Goal: Task Accomplishment & Management: Use online tool/utility

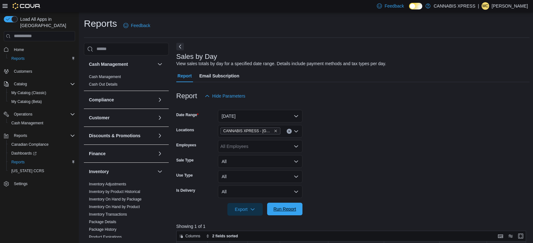
scroll to position [106, 0]
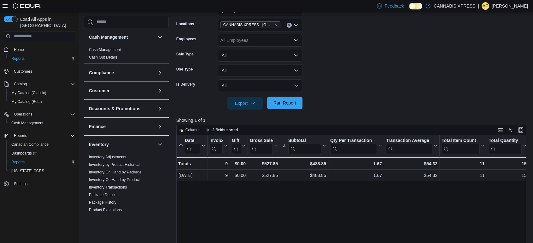
click at [280, 102] on span "Run Report" at bounding box center [284, 103] width 23 height 6
click at [275, 25] on icon "Remove CANNABIS XPRESS - Grand Bay-Westfield (Woolastook Drive) from selection …" at bounding box center [276, 25] width 4 height 4
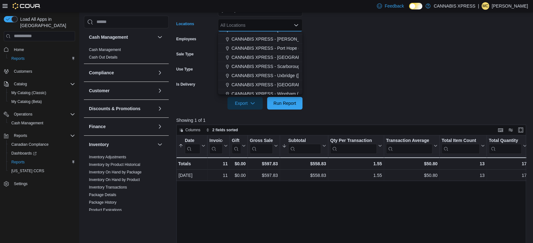
scroll to position [140, 0]
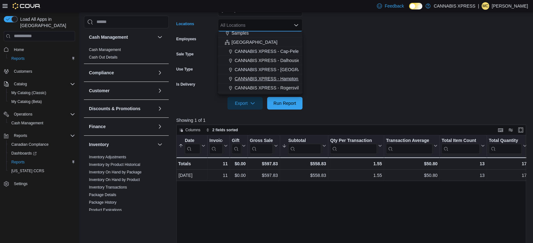
click at [271, 78] on span "CANNABIS XPRESS - Hampton ([GEOGRAPHIC_DATA])" at bounding box center [290, 79] width 113 height 6
click at [275, 104] on span "Run Report" at bounding box center [284, 103] width 23 height 6
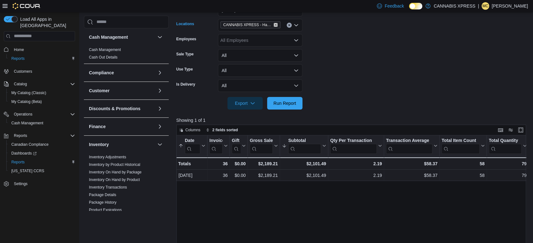
click at [275, 25] on icon "Remove CANNABIS XPRESS - Hampton (Main Street) from selection in this group" at bounding box center [276, 25] width 4 height 4
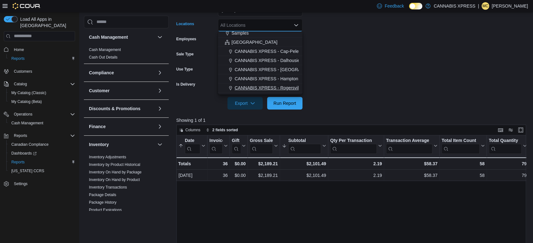
scroll to position [156, 0]
click at [263, 89] on span "CANNABIS XPRESS - St. [PERSON_NAME] ([GEOGRAPHIC_DATA])" at bounding box center [303, 90] width 139 height 6
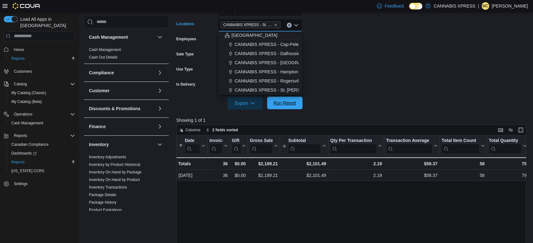
click at [283, 101] on span "Run Report" at bounding box center [284, 103] width 23 height 6
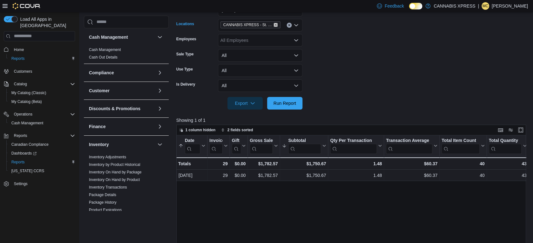
click at [274, 25] on icon "Remove CANNABIS XPRESS - St. George (Main Street) from selection in this group" at bounding box center [276, 25] width 4 height 4
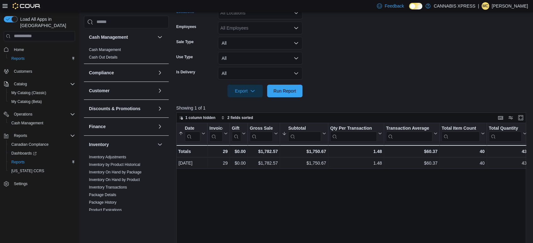
scroll to position [106, 0]
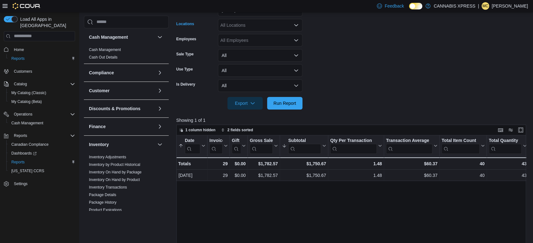
click at [297, 25] on icon "Open list of options" at bounding box center [295, 25] width 5 height 5
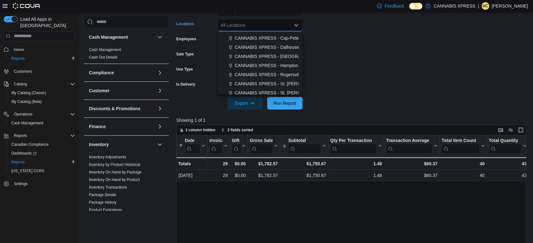
scroll to position [156, 0]
click at [256, 80] on span "CANNABIS XPRESS - St. [PERSON_NAME] ([GEOGRAPHIC_DATA])" at bounding box center [303, 81] width 139 height 6
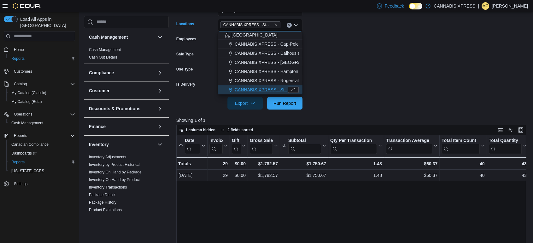
scroll to position [147, 0]
click at [287, 103] on span "Run Report" at bounding box center [284, 103] width 23 height 6
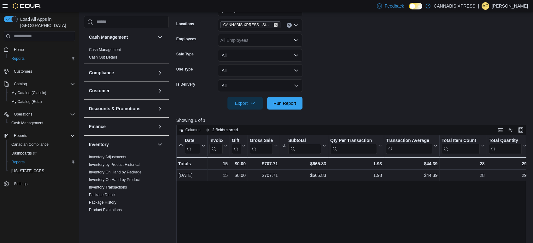
click at [275, 24] on icon "Remove CANNABIS XPRESS - St. Andrews (Water Street) from selection in this group" at bounding box center [275, 25] width 3 height 3
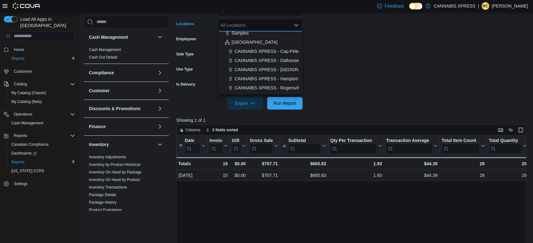
scroll to position [156, 0]
click at [263, 72] on span "CANNABIS XPRESS - Rogersville - (Rue Principale)" at bounding box center [285, 71] width 103 height 6
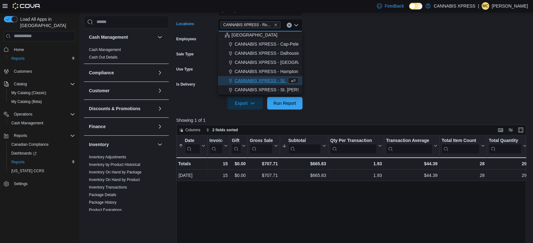
scroll to position [147, 0]
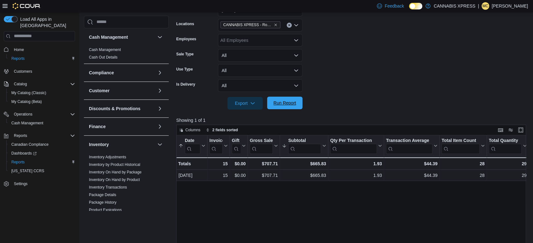
click at [283, 101] on span "Run Report" at bounding box center [284, 103] width 23 height 6
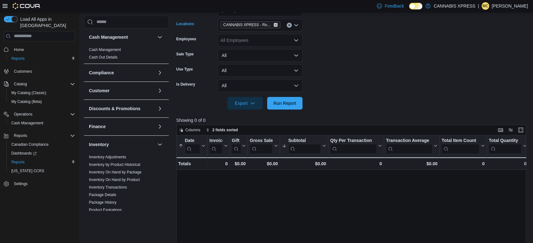
click at [276, 26] on icon "Remove CANNABIS XPRESS - Rogersville - (Rue Principale) from selection in this …" at bounding box center [276, 25] width 4 height 4
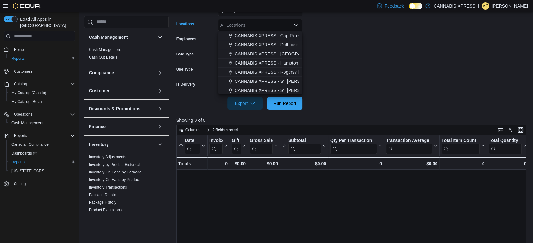
scroll to position [156, 0]
click at [272, 45] on span "CANNABIS XPRESS - Dalhousie ([PERSON_NAME][GEOGRAPHIC_DATA])" at bounding box center [310, 44] width 152 height 6
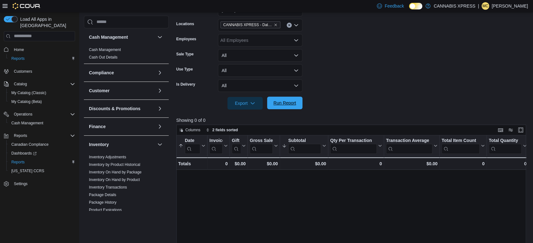
click at [280, 101] on span "Run Report" at bounding box center [284, 103] width 23 height 6
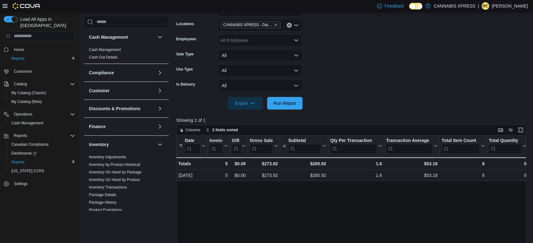
click at [289, 26] on button "Clear input" at bounding box center [288, 25] width 5 height 5
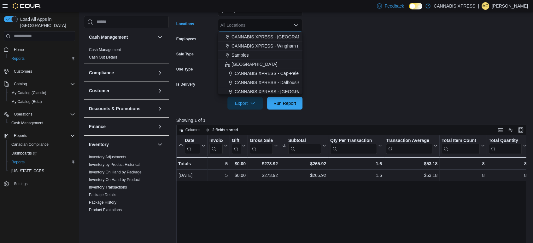
scroll to position [140, 0]
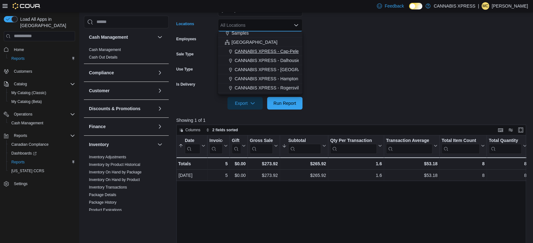
click at [263, 53] on span "CANNABIS XPRESS - Cap-Pele ([GEOGRAPHIC_DATA])" at bounding box center [291, 51] width 114 height 6
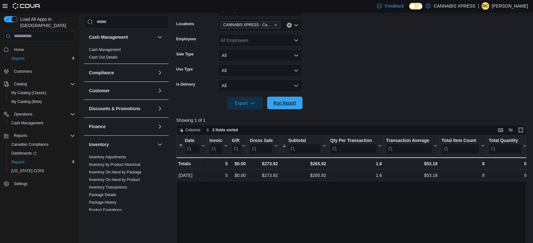
click at [283, 105] on span "Run Report" at bounding box center [284, 103] width 23 height 6
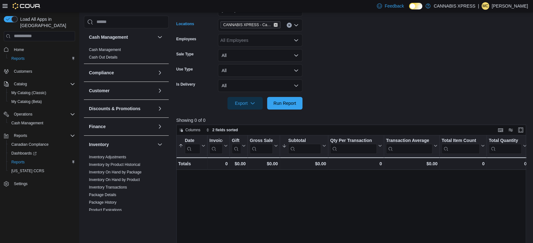
click at [275, 23] on icon "Remove CANNABIS XPRESS - Cap-Pele (Acadie Road) from selection in this group" at bounding box center [276, 25] width 4 height 4
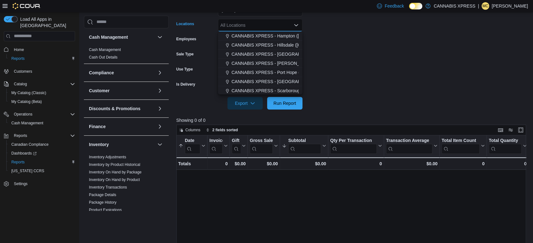
scroll to position [70, 0]
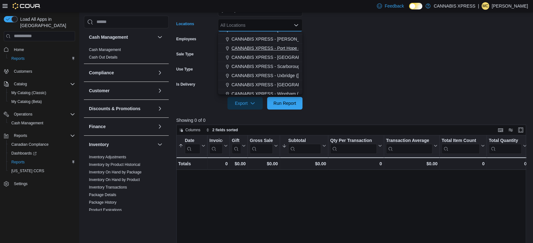
click at [262, 49] on span "CANNABIS XPRESS - Port Hope ([PERSON_NAME] Drive)" at bounding box center [290, 48] width 118 height 6
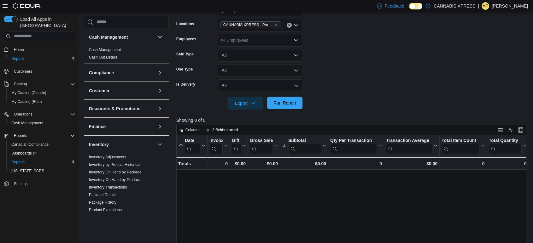
click at [282, 102] on span "Run Report" at bounding box center [284, 103] width 23 height 6
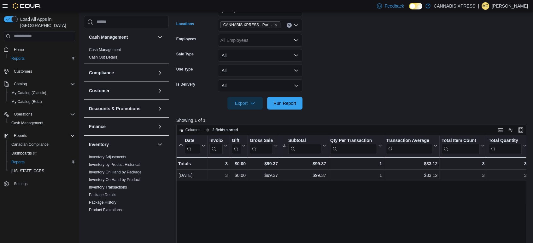
click at [287, 24] on button "Clear input" at bounding box center [288, 25] width 5 height 5
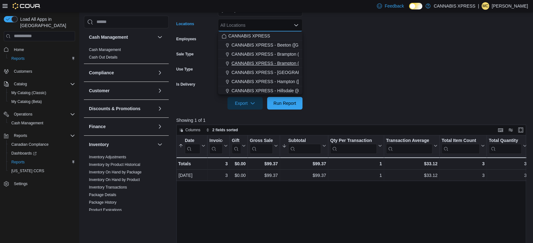
click at [268, 63] on span "CANNABIS XPRESS - Brampton (Veterans Drive)" at bounding box center [280, 63] width 98 height 6
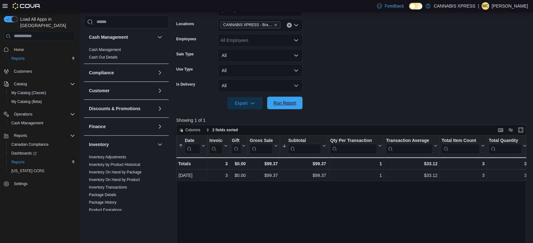
click at [281, 107] on span "Run Report" at bounding box center [285, 103] width 28 height 13
click at [288, 24] on icon "Clear input" at bounding box center [289, 25] width 2 height 2
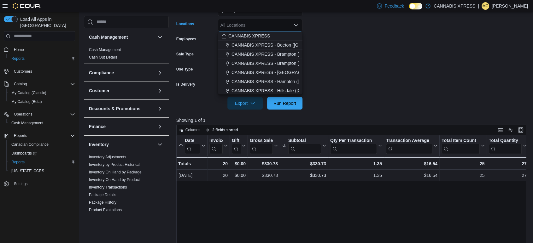
click at [262, 52] on span "CANNABIS XPRESS - Brampton ([GEOGRAPHIC_DATA])" at bounding box center [288, 54] width 115 height 6
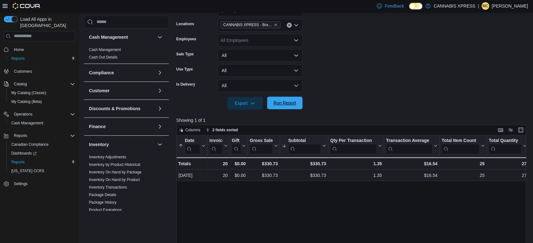
click at [283, 102] on span "Run Report" at bounding box center [284, 103] width 23 height 6
click at [275, 26] on icon "Remove CANNABIS XPRESS - Brampton (Hurontario Street) from selection in this gr…" at bounding box center [276, 25] width 4 height 4
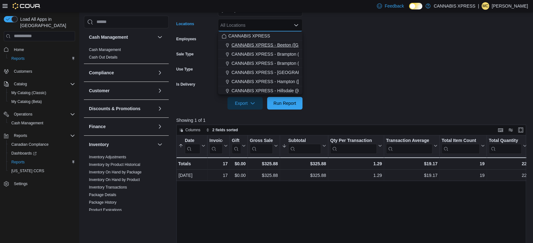
click at [264, 45] on span "CANNABIS XPRESS - Beeton ([GEOGRAPHIC_DATA])" at bounding box center [286, 45] width 110 height 6
click at [288, 103] on span "Run Report" at bounding box center [284, 103] width 23 height 6
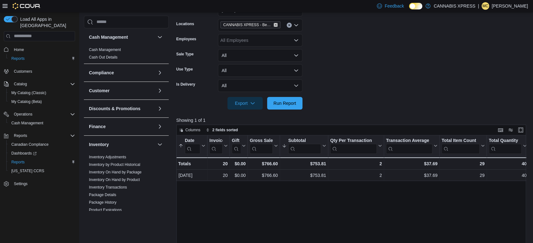
click at [277, 23] on icon "Remove CANNABIS XPRESS - Beeton (Main Street) from selection in this group" at bounding box center [276, 25] width 4 height 4
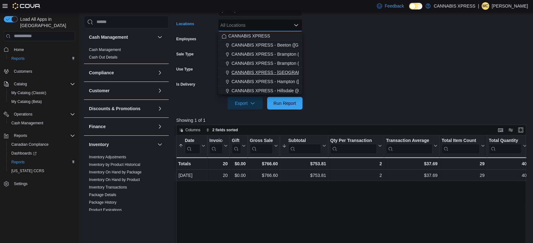
click at [264, 69] on span "CANNABIS XPRESS - [GEOGRAPHIC_DATA] ([GEOGRAPHIC_DATA])" at bounding box center [301, 72] width 141 height 6
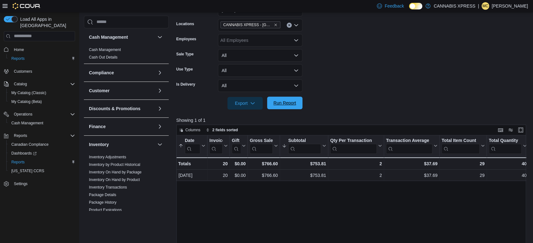
click at [280, 102] on span "Run Report" at bounding box center [284, 103] width 23 height 6
click at [277, 25] on icon "Remove CANNABIS XPRESS - Delhi (Main Street) from selection in this group" at bounding box center [276, 25] width 4 height 4
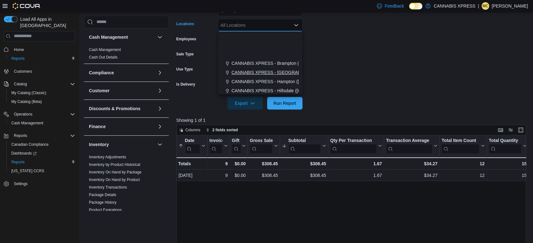
scroll to position [70, 0]
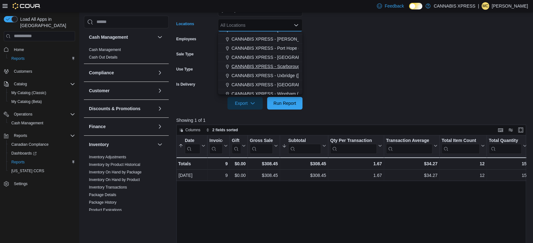
click at [259, 67] on span "CANNABIS XPRESS - Scarborough ([GEOGRAPHIC_DATA])" at bounding box center [291, 66] width 121 height 6
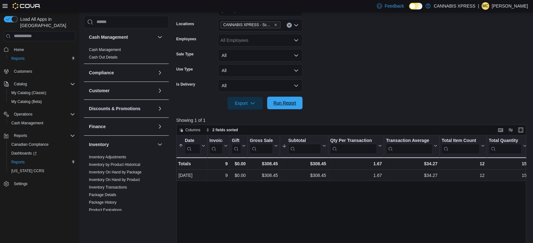
click at [285, 104] on span "Run Report" at bounding box center [284, 103] width 23 height 6
click at [275, 23] on icon "Remove CANNABIS XPRESS - Scarborough (Steeles Avenue) from selection in this gr…" at bounding box center [276, 25] width 4 height 4
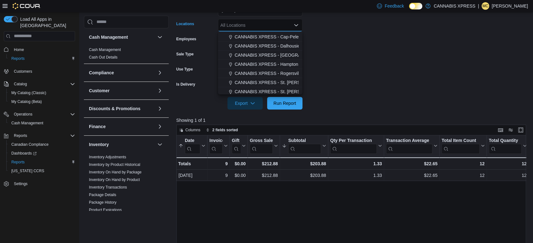
scroll to position [156, 0]
click at [411, 36] on form "Date Range [DATE] Locations All Locations Combo box. Selected. Combo box input.…" at bounding box center [352, 52] width 353 height 113
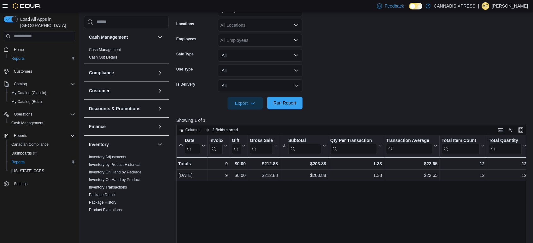
click at [292, 102] on span "Run Report" at bounding box center [284, 103] width 23 height 6
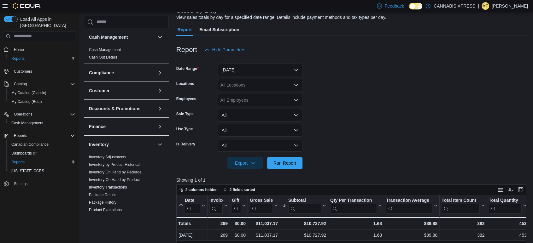
scroll to position [36, 0]
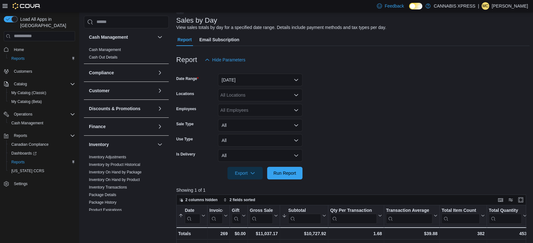
click at [297, 97] on icon "Open list of options" at bounding box center [295, 95] width 5 height 5
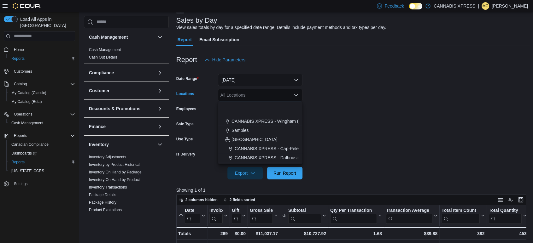
scroll to position [140, 0]
click at [274, 141] on span "CANNABIS XPRESS - [GEOGRAPHIC_DATA]-[GEOGRAPHIC_DATA] ([GEOGRAPHIC_DATA])" at bounding box center [328, 139] width 189 height 6
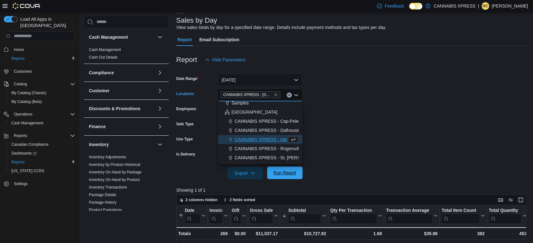
click at [284, 175] on span "Run Report" at bounding box center [284, 173] width 23 height 6
